Goal: Transaction & Acquisition: Subscribe to service/newsletter

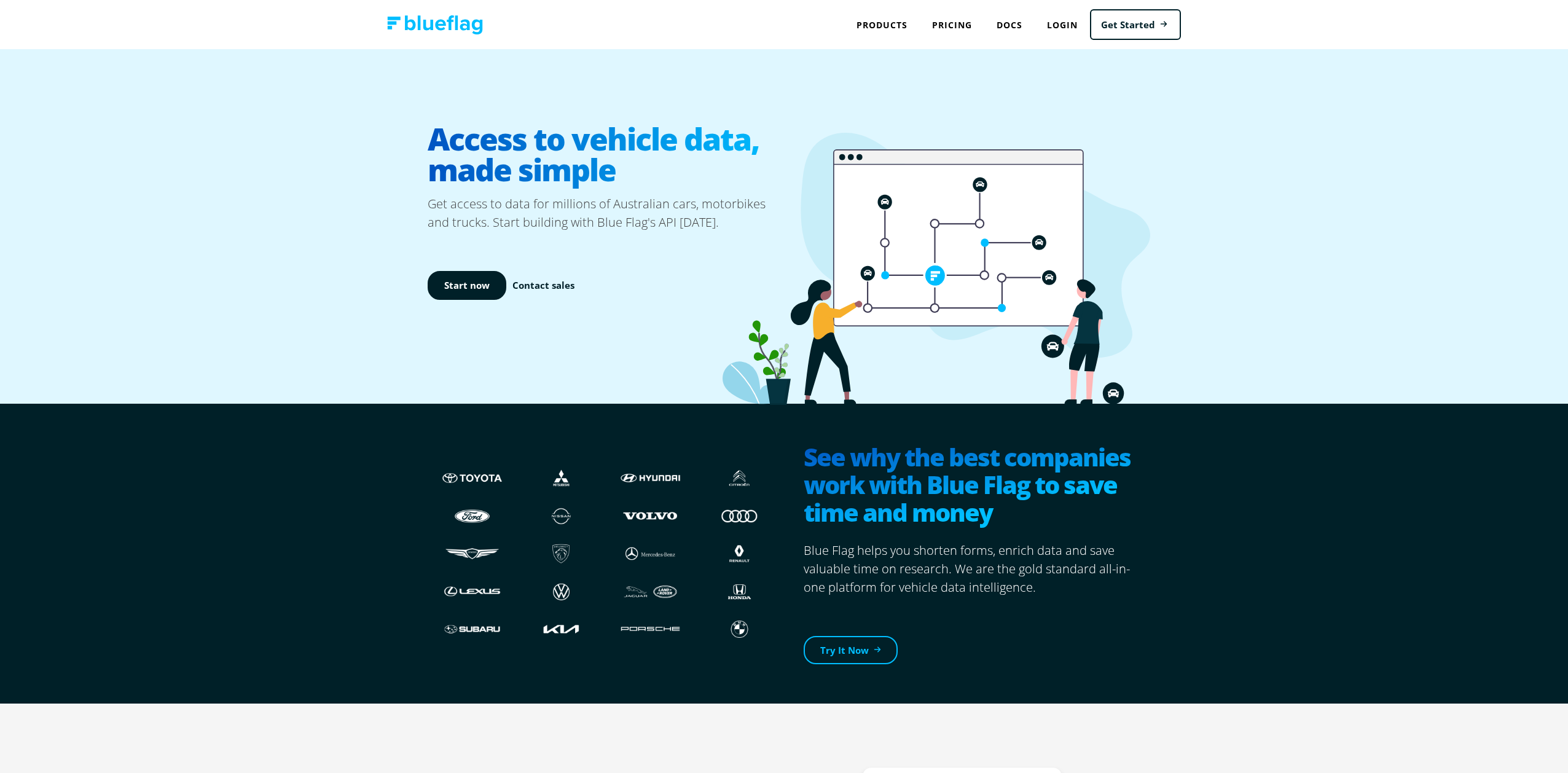
click at [497, 301] on div "Start now Contact sales" at bounding box center [606, 285] width 357 height 107
click at [489, 291] on link "Start now" at bounding box center [467, 285] width 78 height 29
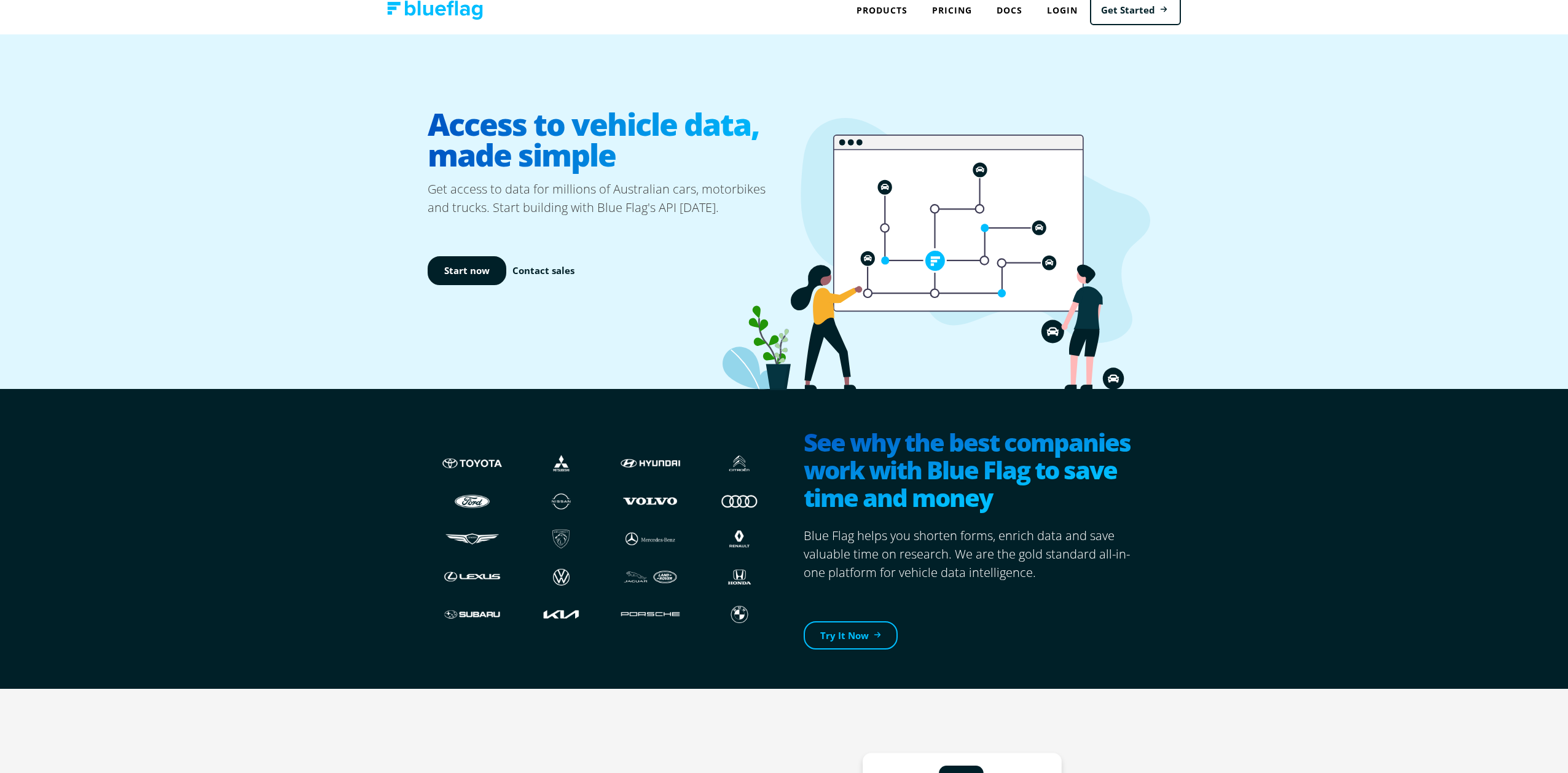
scroll to position [19, 0]
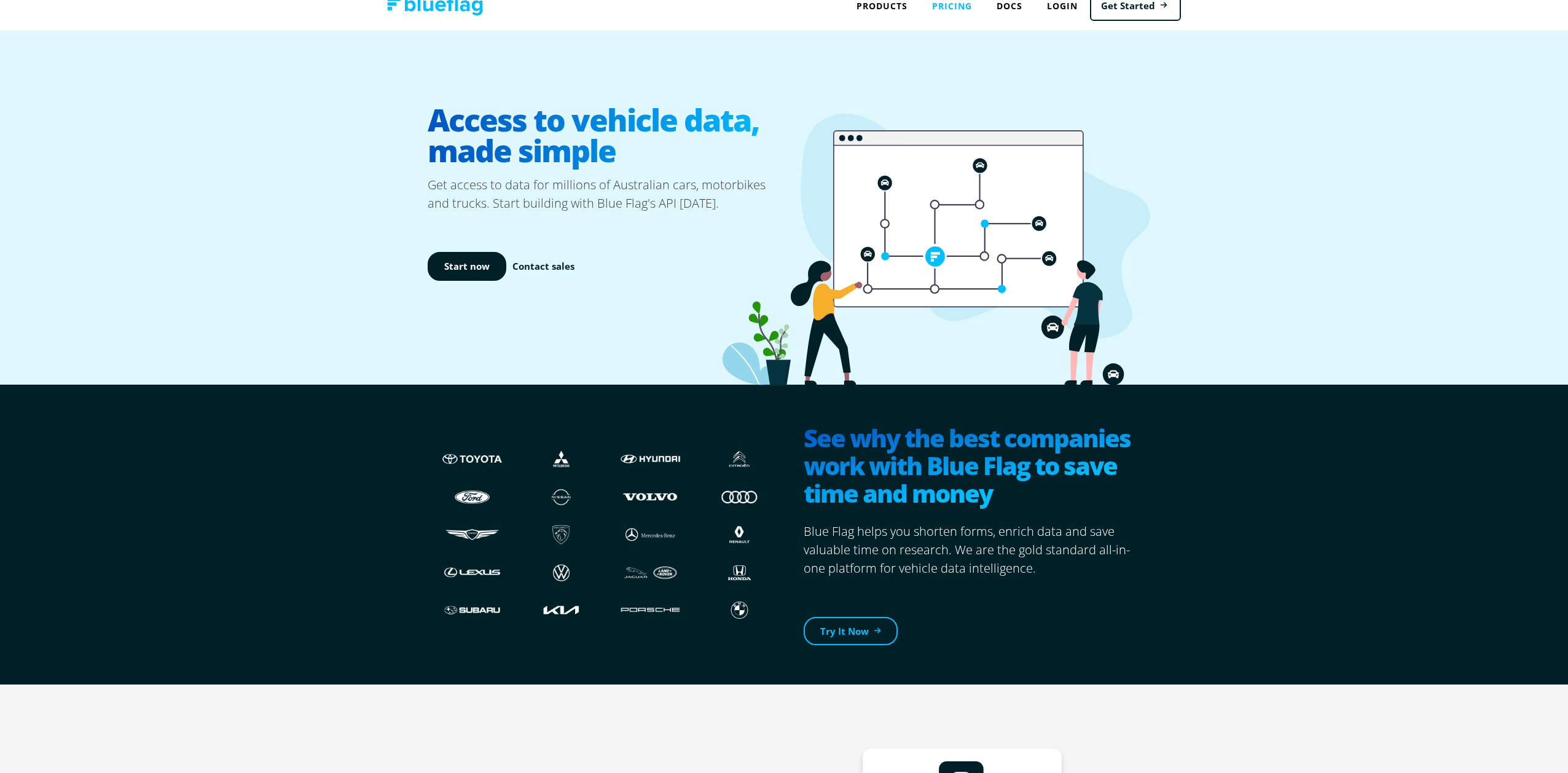
click at [967, 13] on link "Pricing" at bounding box center [952, 5] width 64 height 25
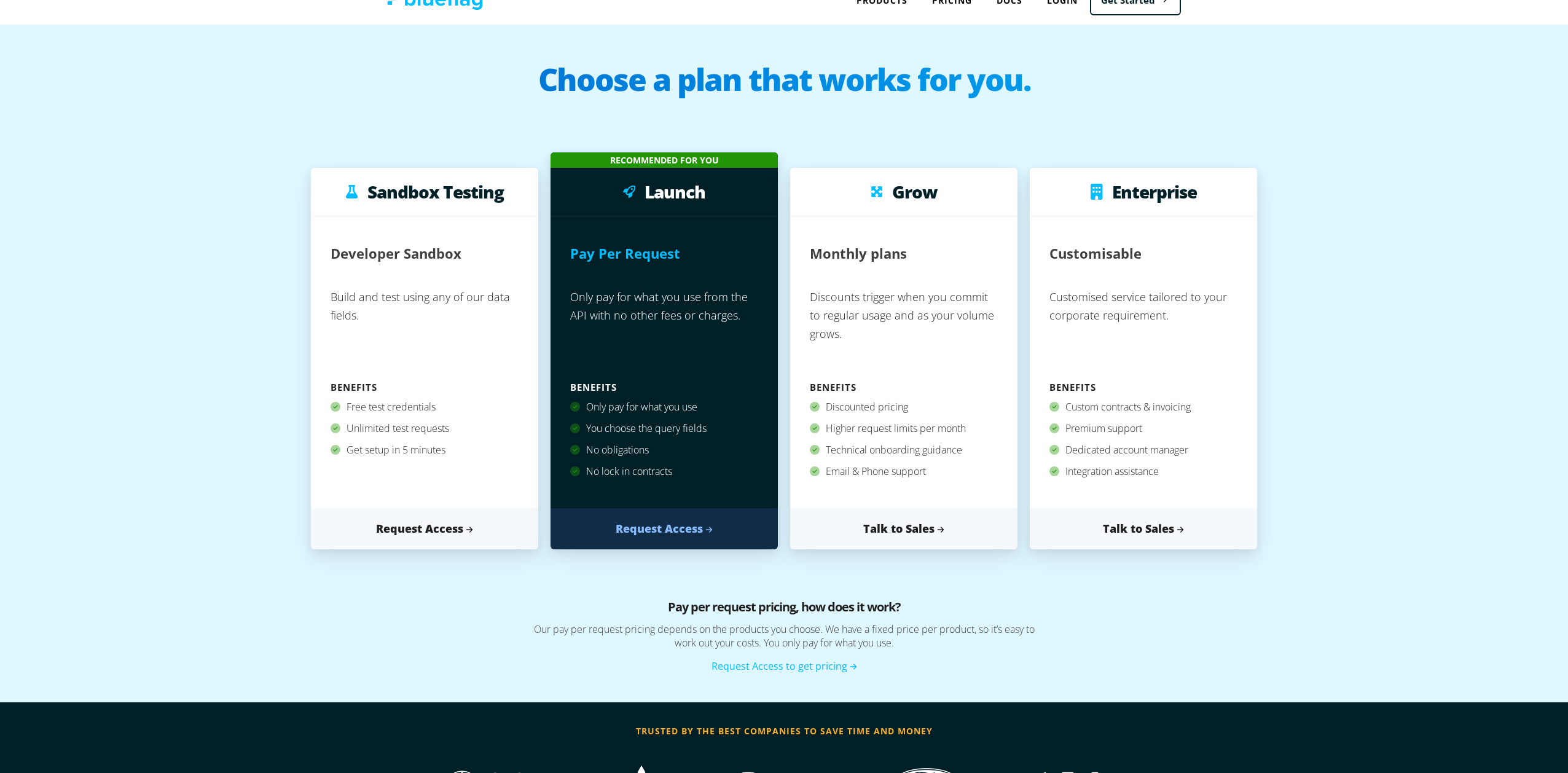
scroll to position [25, 0]
drag, startPoint x: 353, startPoint y: 426, endPoint x: 456, endPoint y: 429, distance: 103.0
click at [456, 429] on div "Unlimited test requests" at bounding box center [425, 427] width 188 height 21
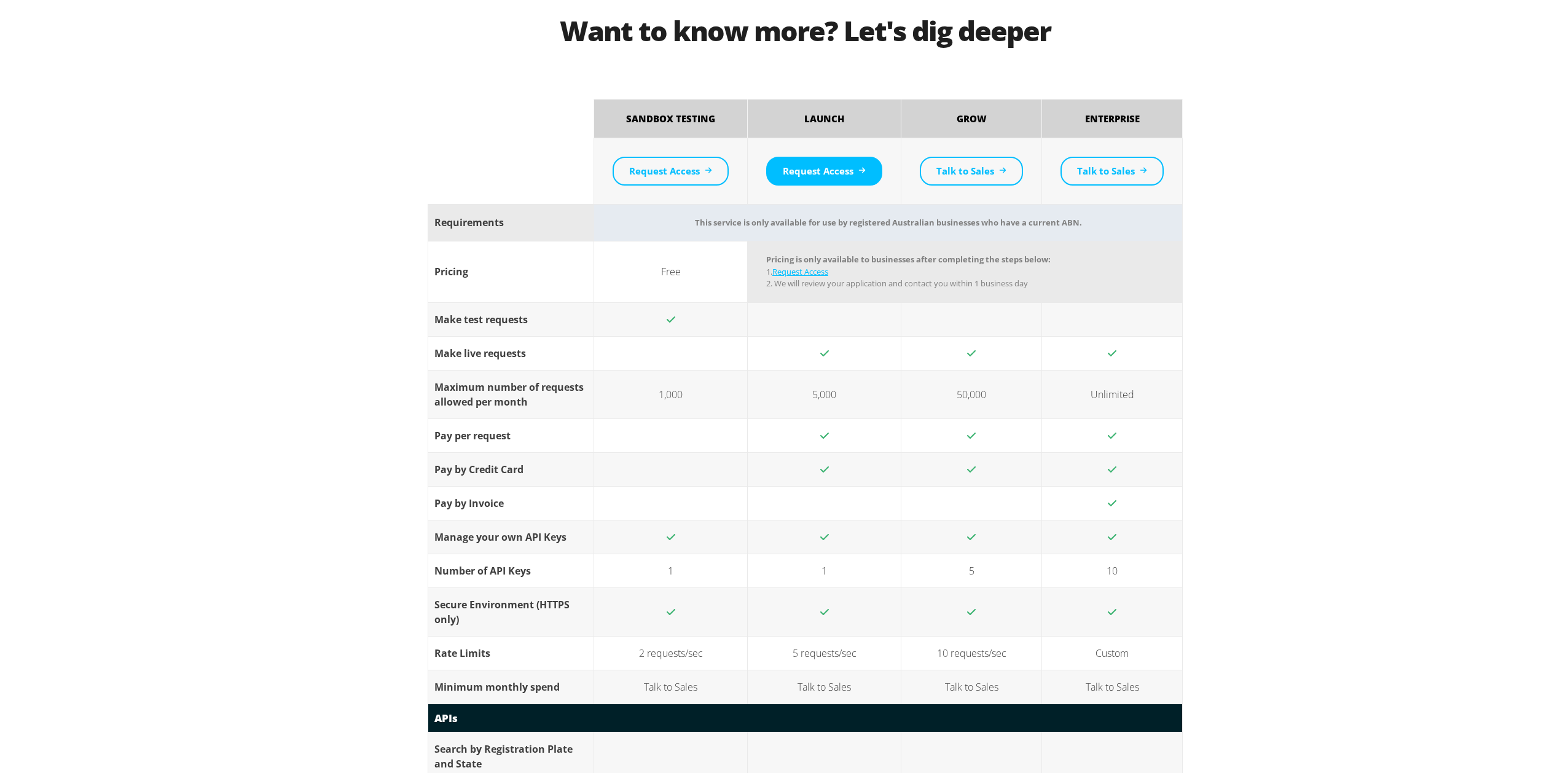
scroll to position [995, 0]
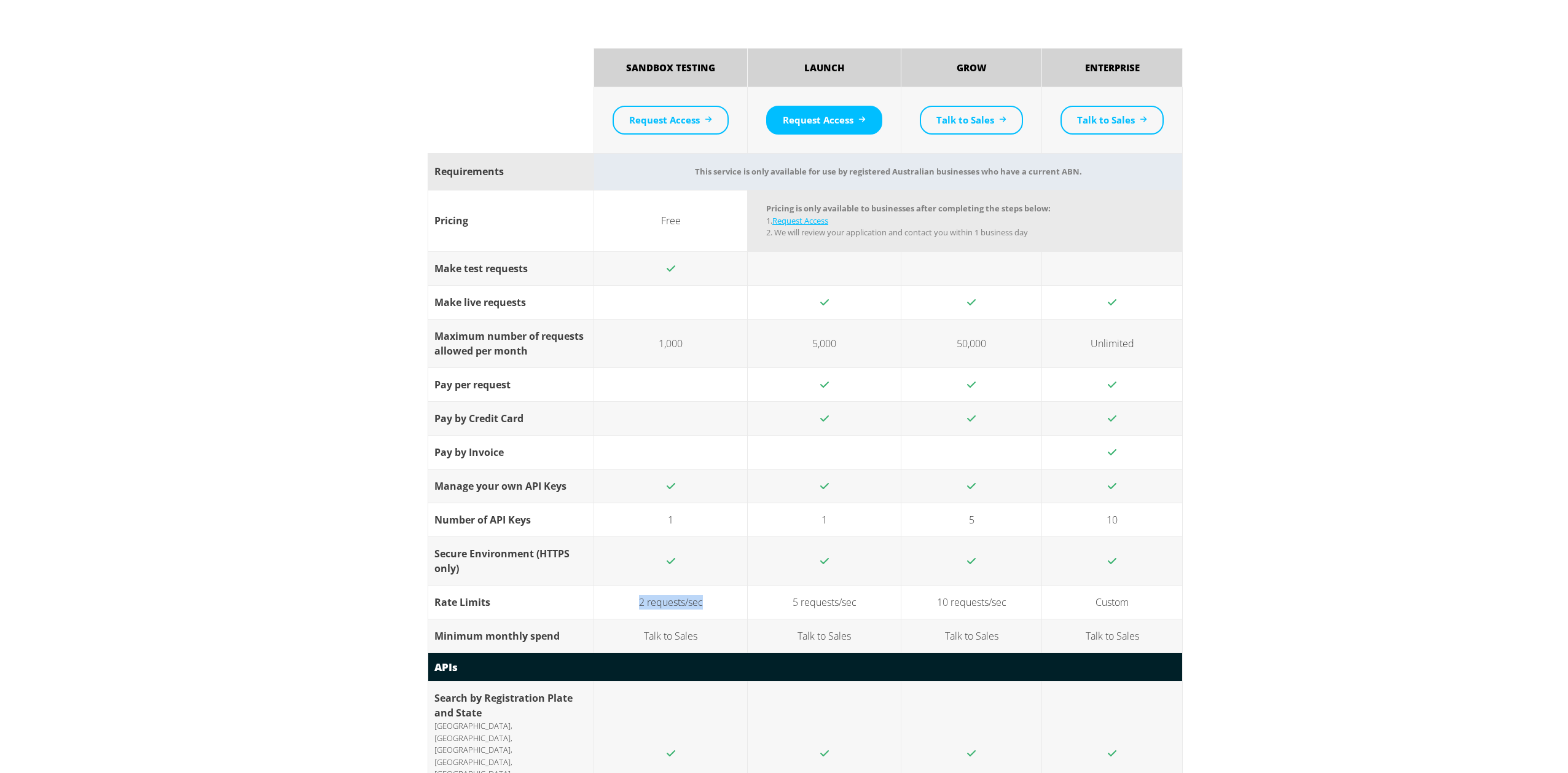
drag, startPoint x: 637, startPoint y: 604, endPoint x: 731, endPoint y: 602, distance: 94.0
click at [731, 602] on td "2 requests/sec" at bounding box center [671, 601] width 154 height 34
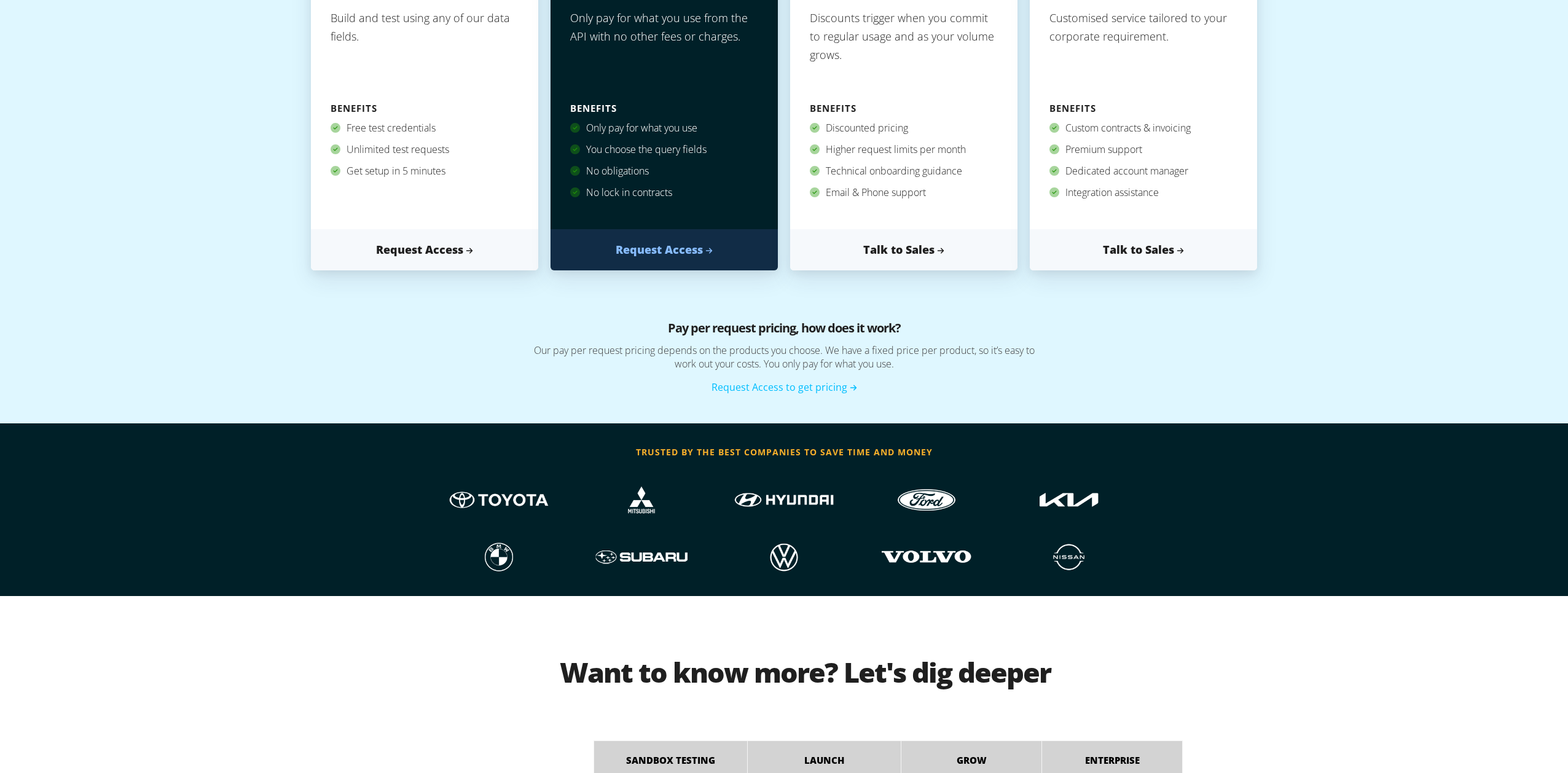
scroll to position [255, 0]
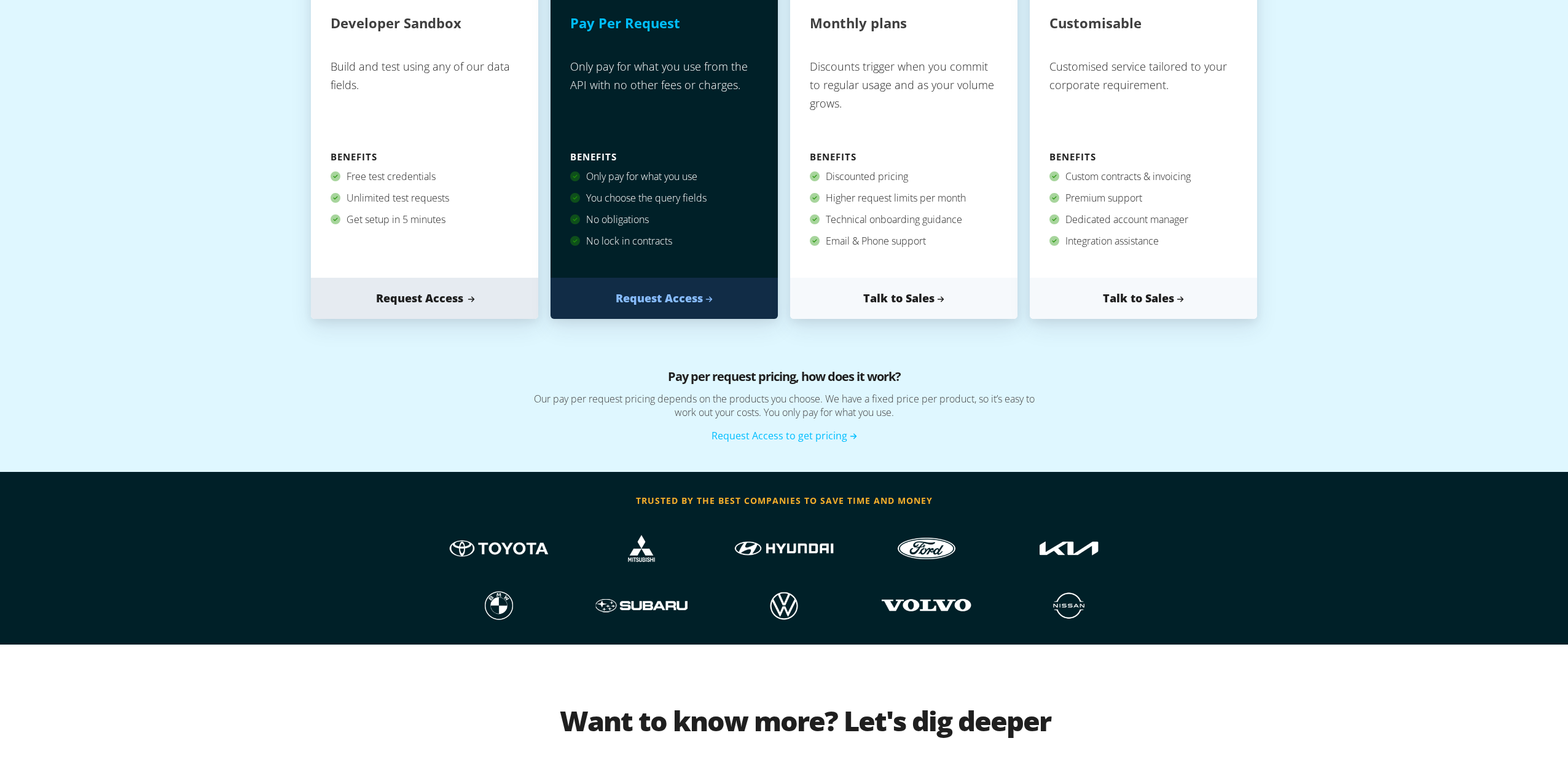
click at [444, 306] on link "Request Access" at bounding box center [425, 298] width 227 height 42
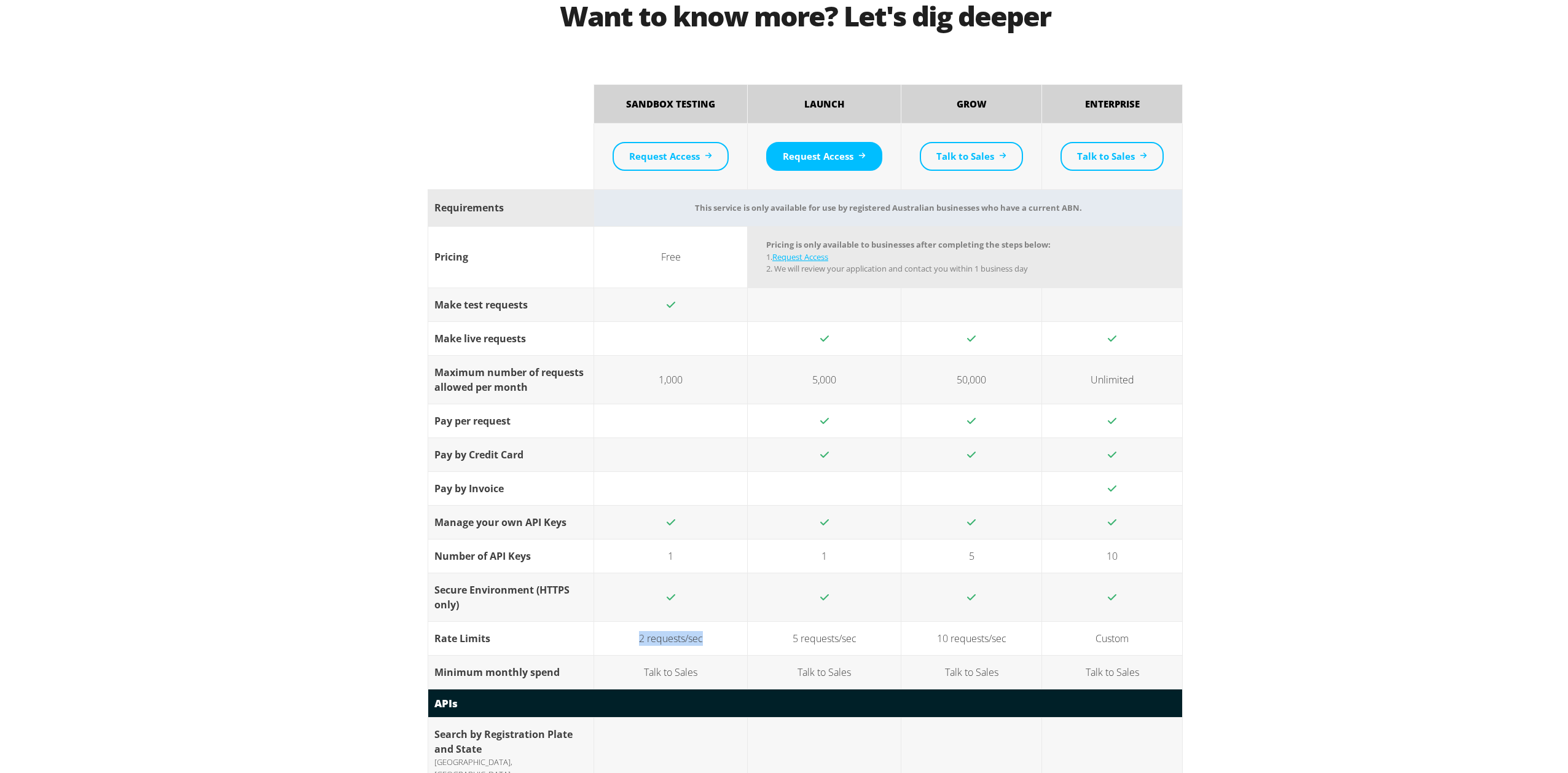
scroll to position [1515, 0]
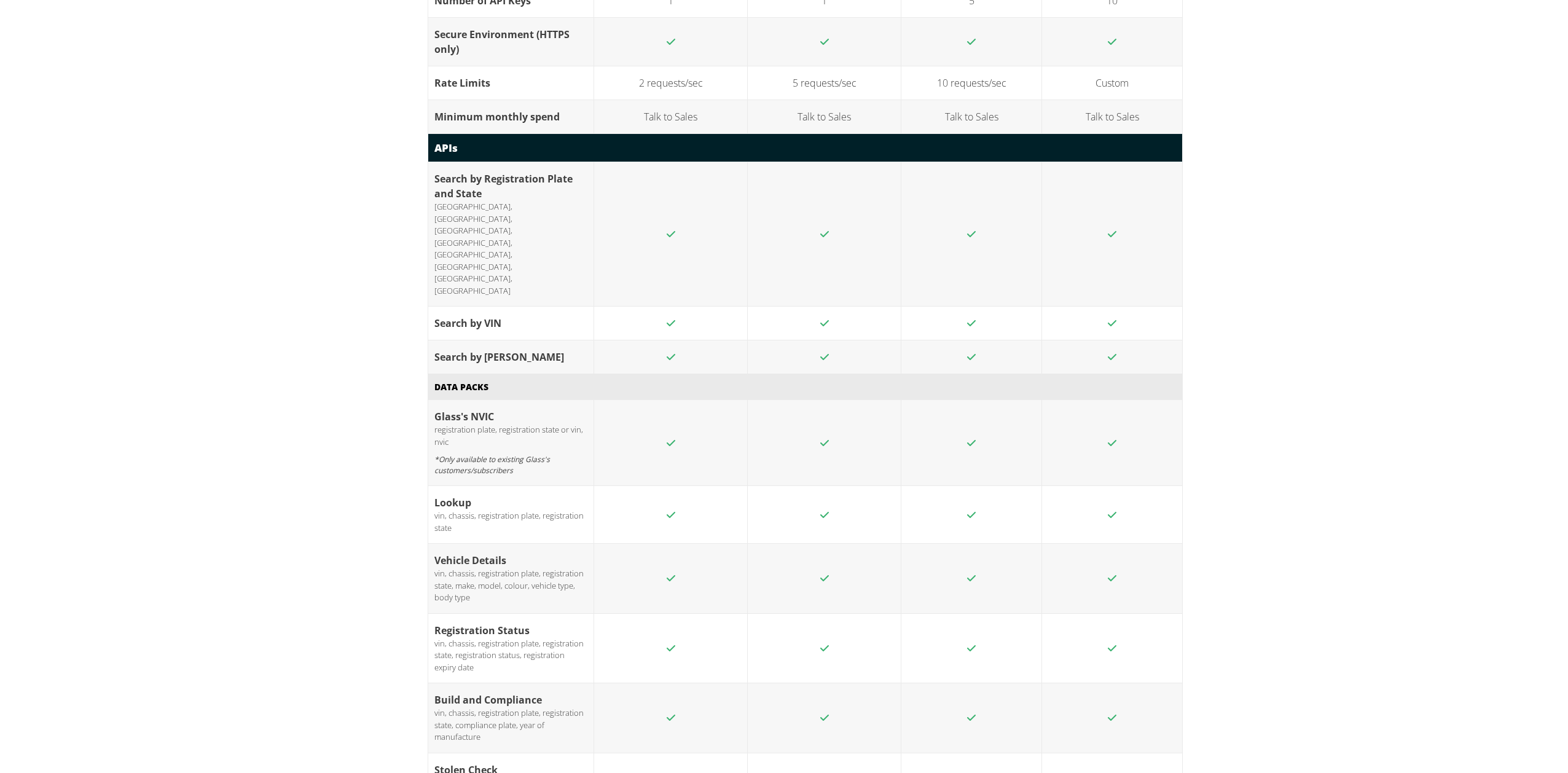
click at [371, 221] on div "Want to know more? Let's dig deeper Sandbox Testing Launch Grow Enterprise Requ…" at bounding box center [784, 374] width 1568 height 1981
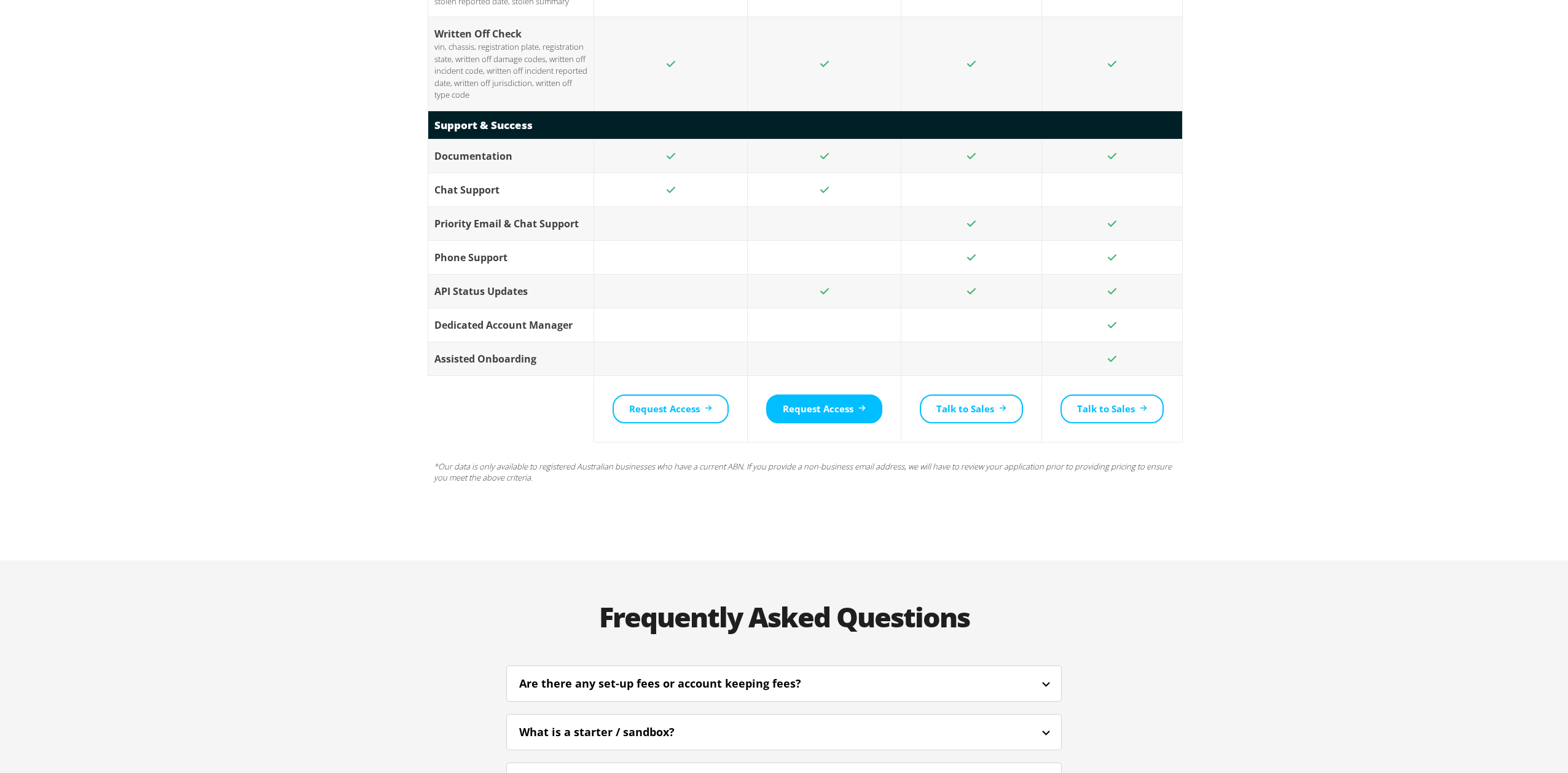
scroll to position [2599, 0]
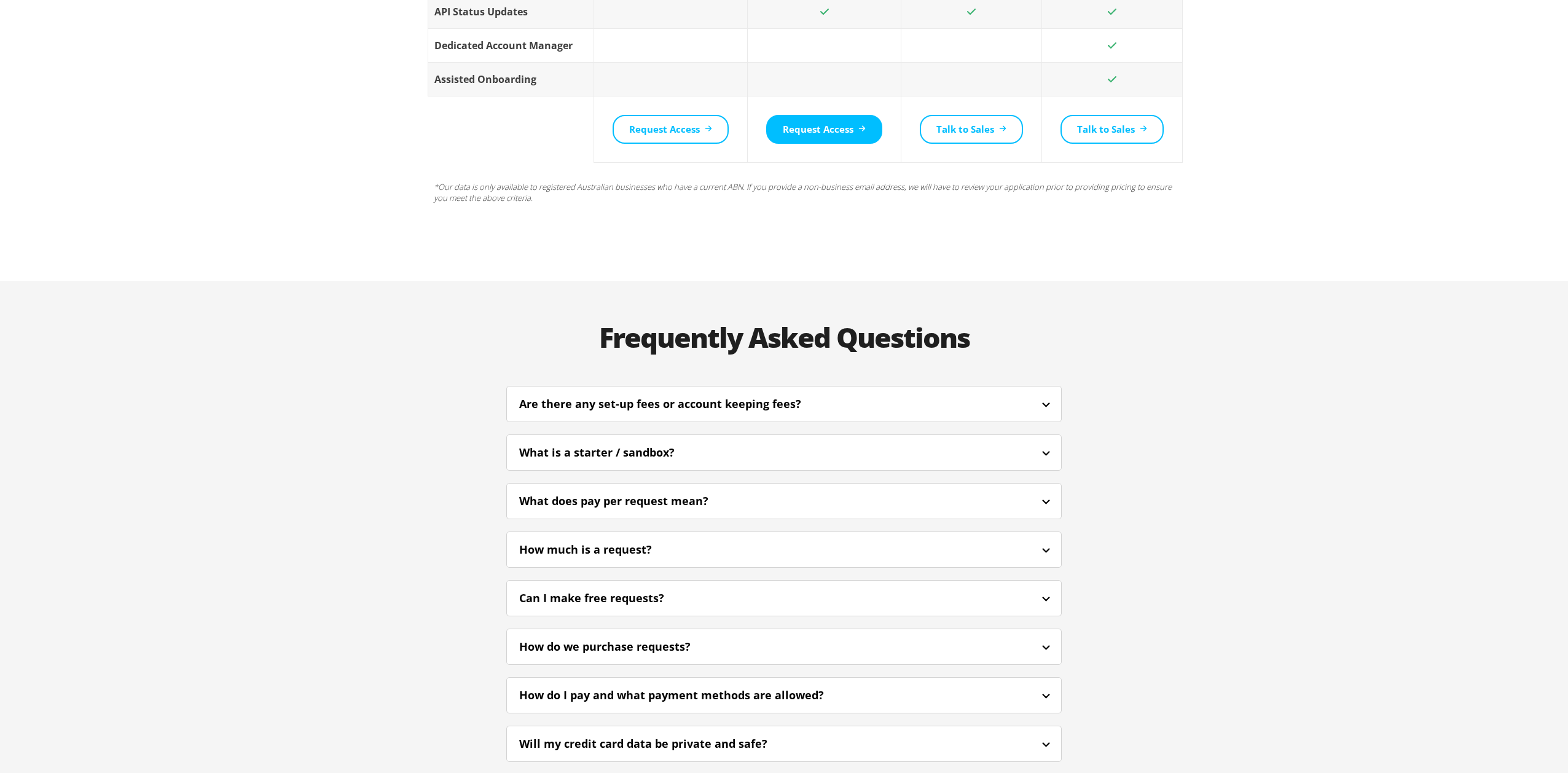
click at [571, 444] on div "What is a starter / sandbox?" at bounding box center [614, 452] width 189 height 16
click at [582, 396] on div "Are there any set-up fees or account keeping fees?" at bounding box center [677, 403] width 315 height 16
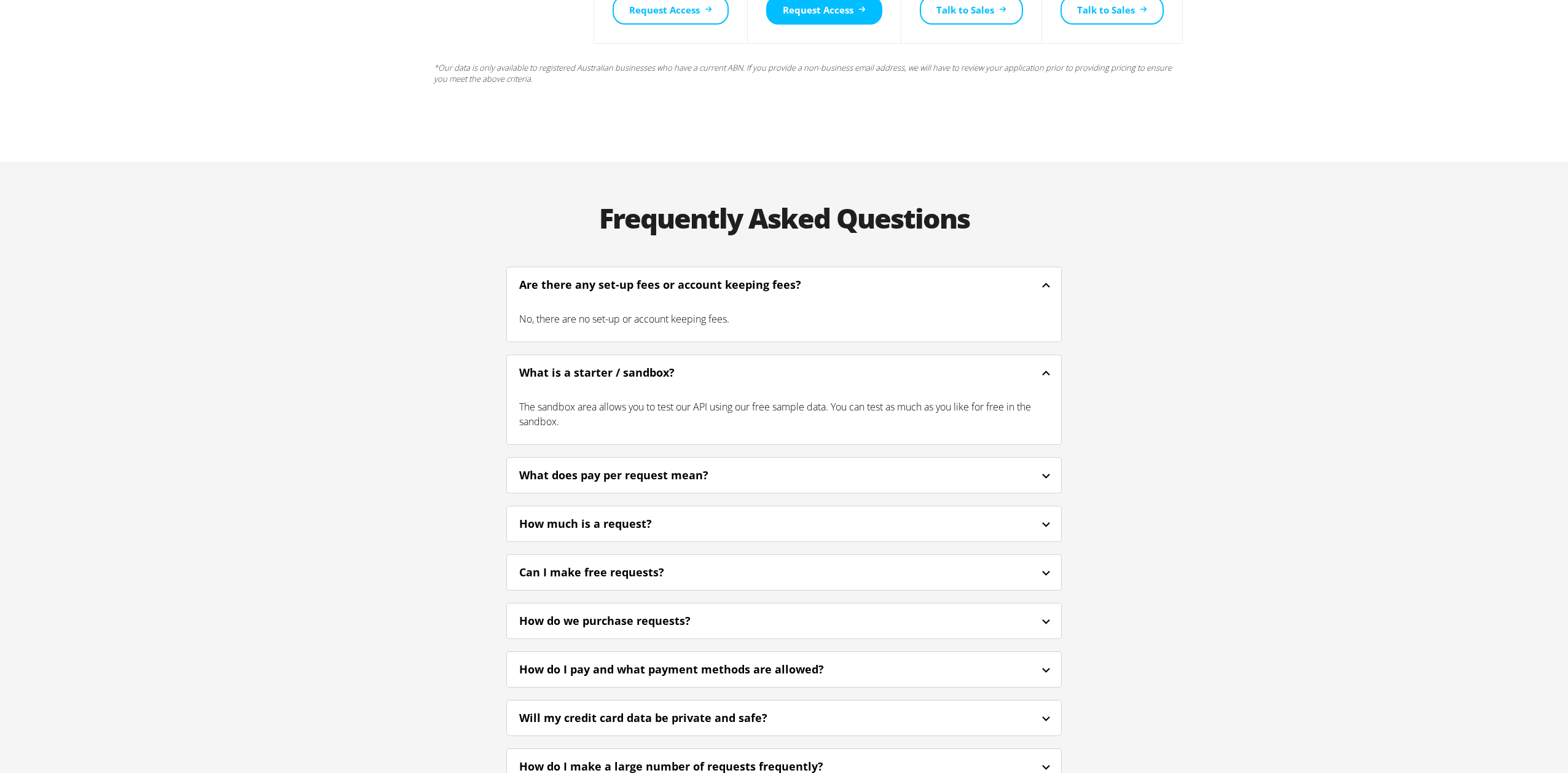
scroll to position [2721, 0]
click at [576, 464] on div "What does pay per request mean?" at bounding box center [631, 472] width 223 height 16
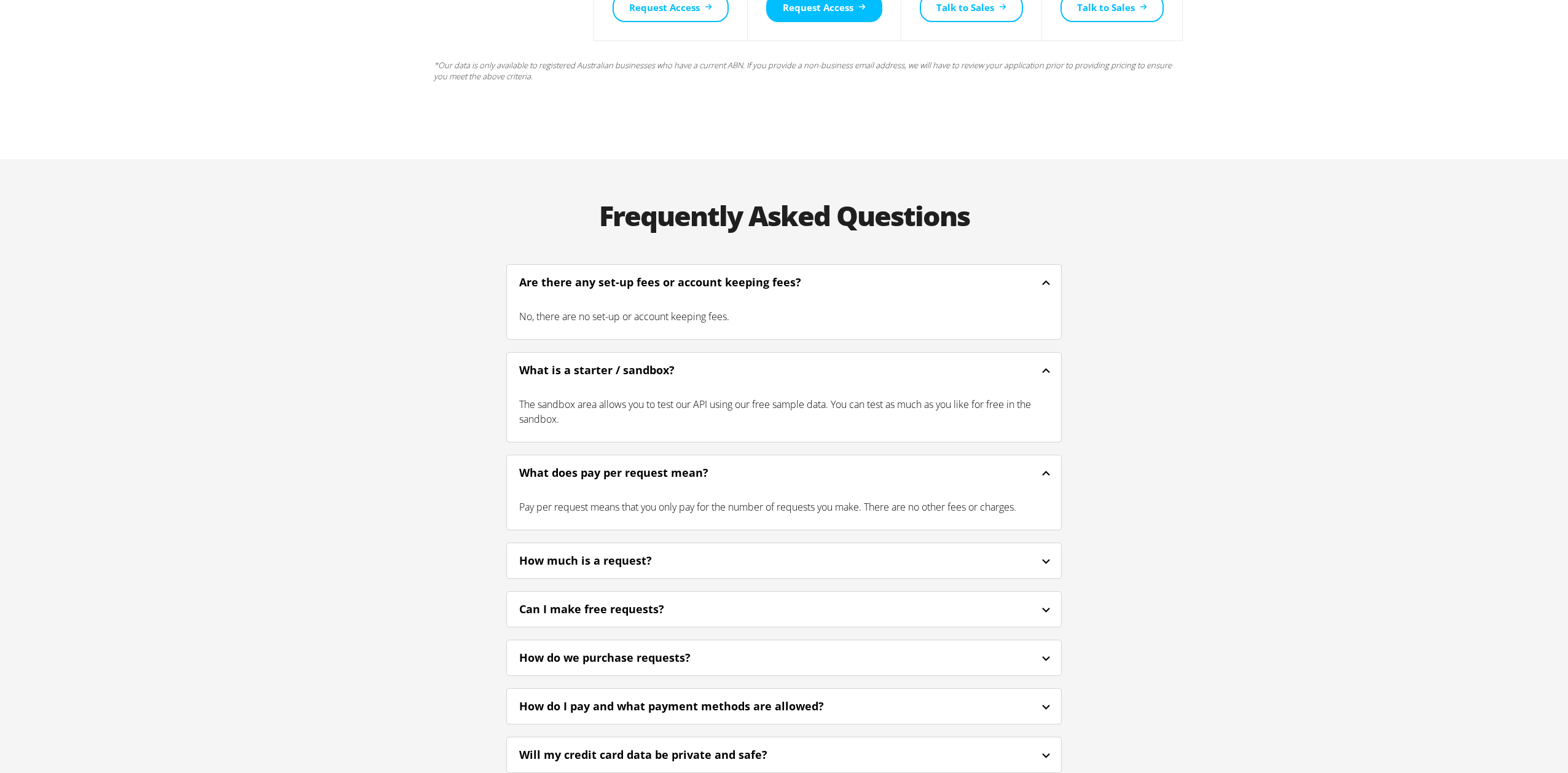
click at [555, 552] on div "How much is a request?" at bounding box center [603, 560] width 166 height 16
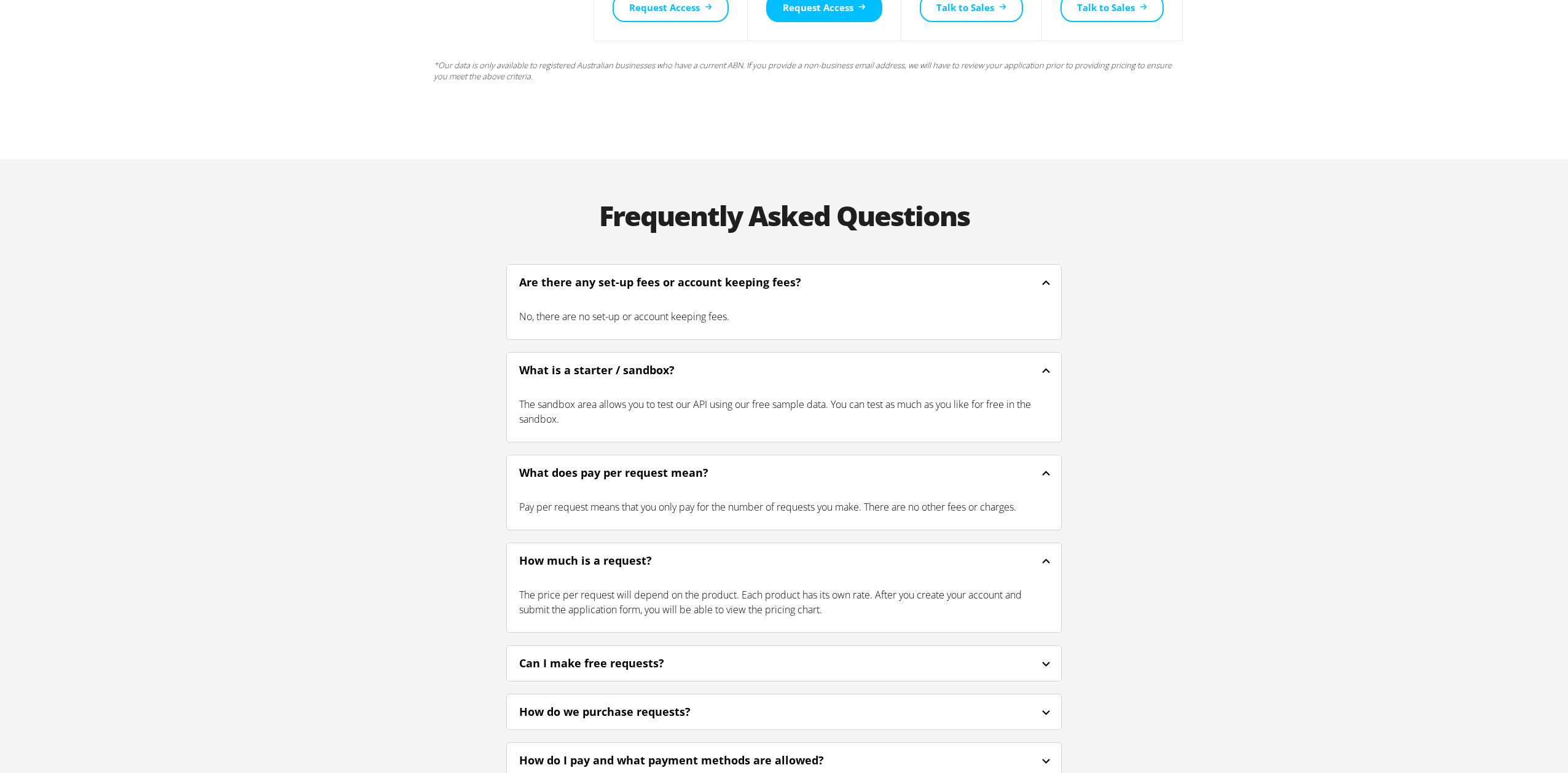
click at [559, 655] on div "Can I make free requests?" at bounding box center [608, 663] width 178 height 16
click at [392, 522] on div "Frequently Asked Questions Are there any set-up fees or account keeping fees? N…" at bounding box center [784, 552] width 1568 height 787
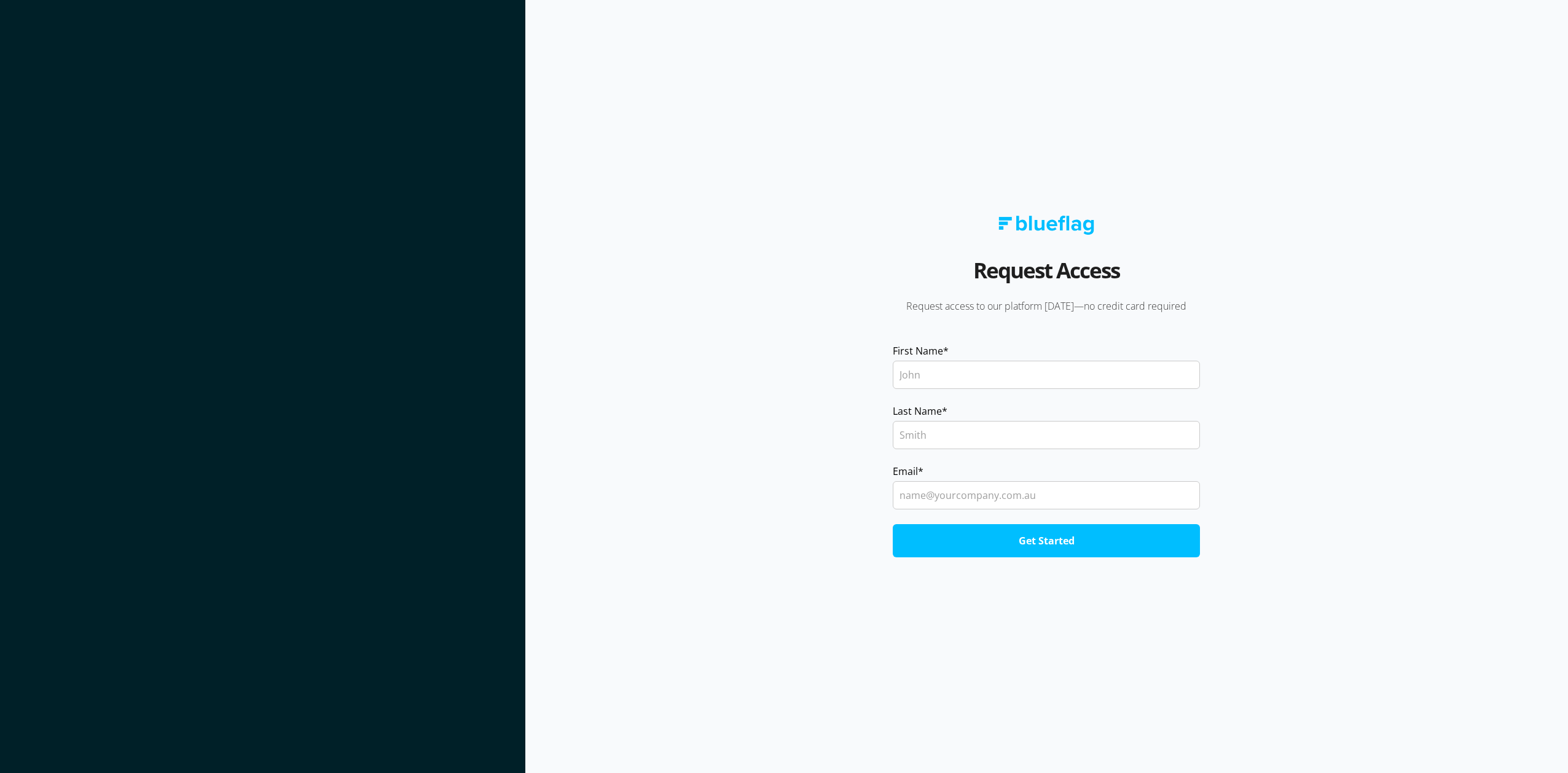
click at [914, 365] on input "First Name *" at bounding box center [1046, 374] width 307 height 28
type input "Angus"
type input "[PERSON_NAME]"
type input "angus@compassiot.com.au"
click at [991, 548] on input "Get Started" at bounding box center [1046, 540] width 307 height 33
